Goal: Information Seeking & Learning: Learn about a topic

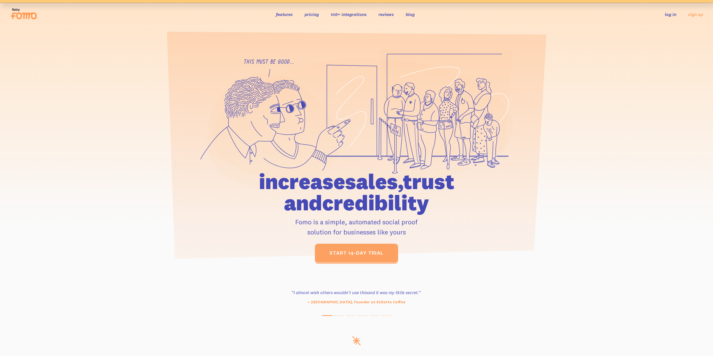
click at [341, 15] on link "106+ integrations" at bounding box center [349, 14] width 36 height 6
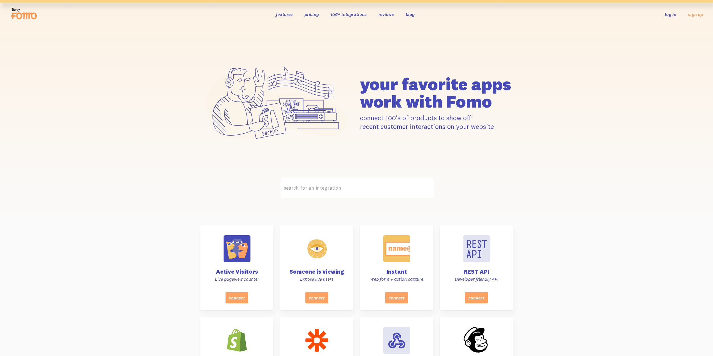
click at [320, 187] on label "search for an integration" at bounding box center [356, 188] width 153 height 20
click at [320, 187] on input "search for an integration" at bounding box center [356, 188] width 153 height 20
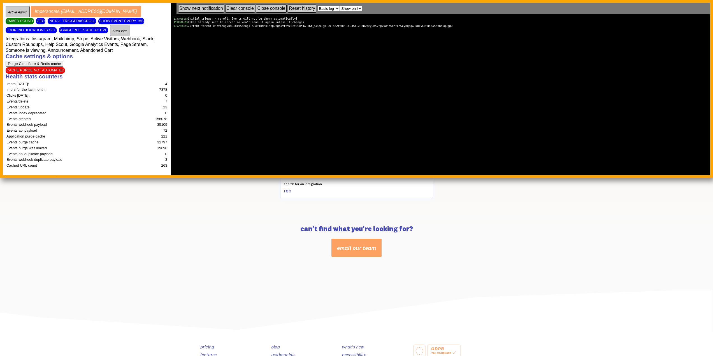
type input "reb"
